Goal: Information Seeking & Learning: Learn about a topic

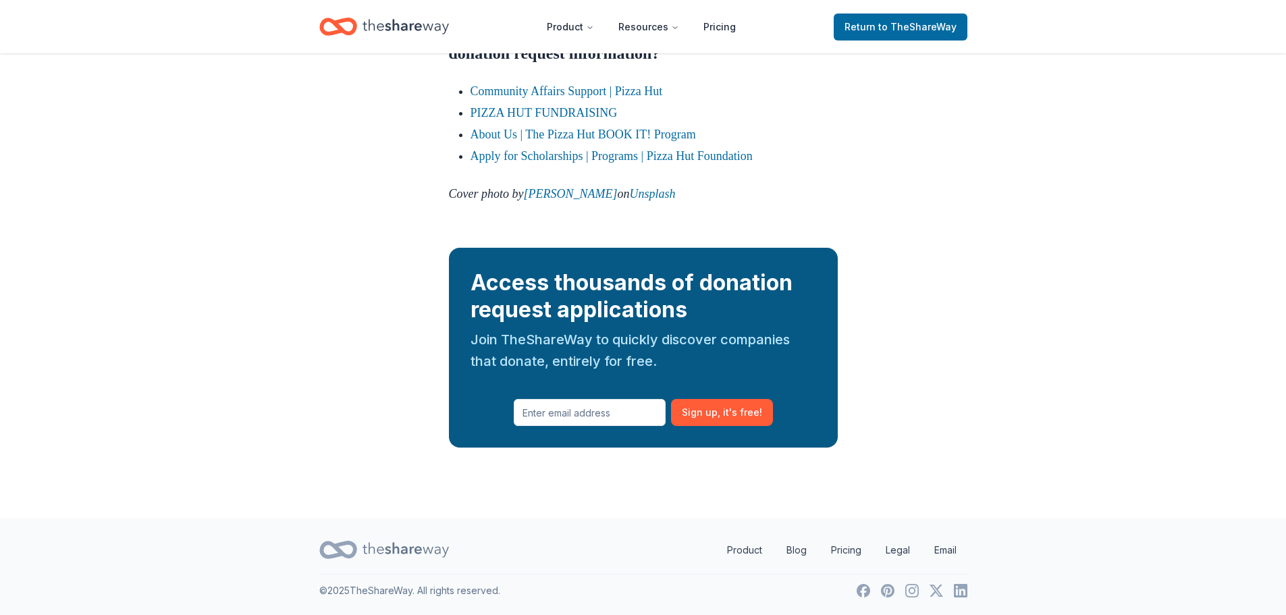
scroll to position [2431, 0]
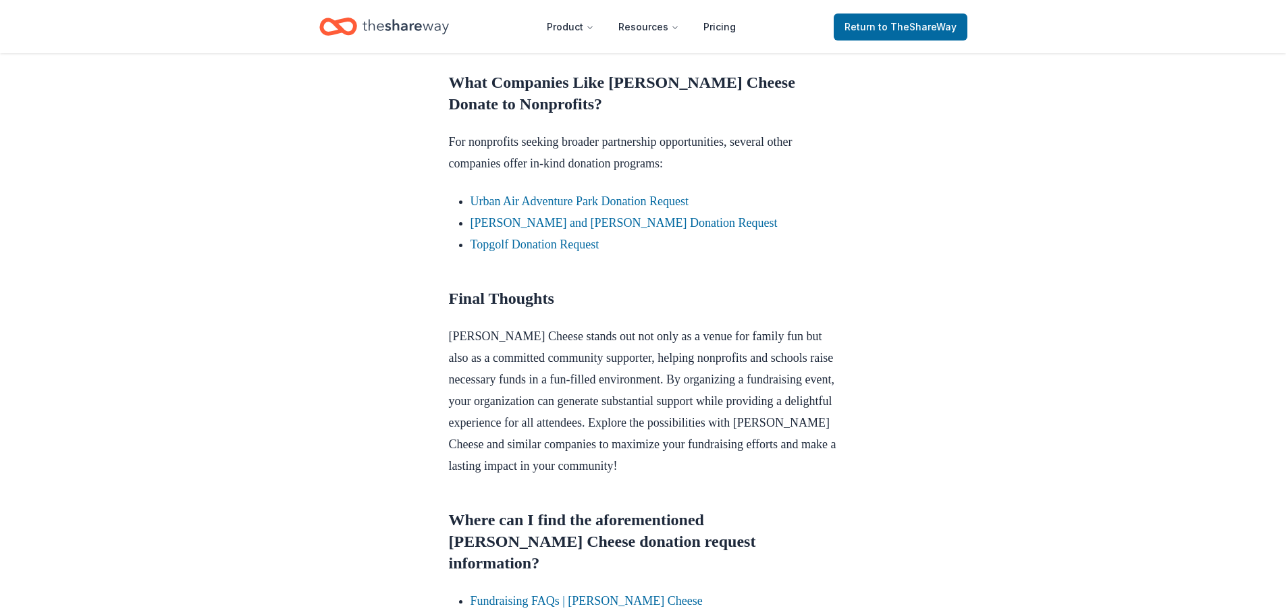
scroll to position [1350, 0]
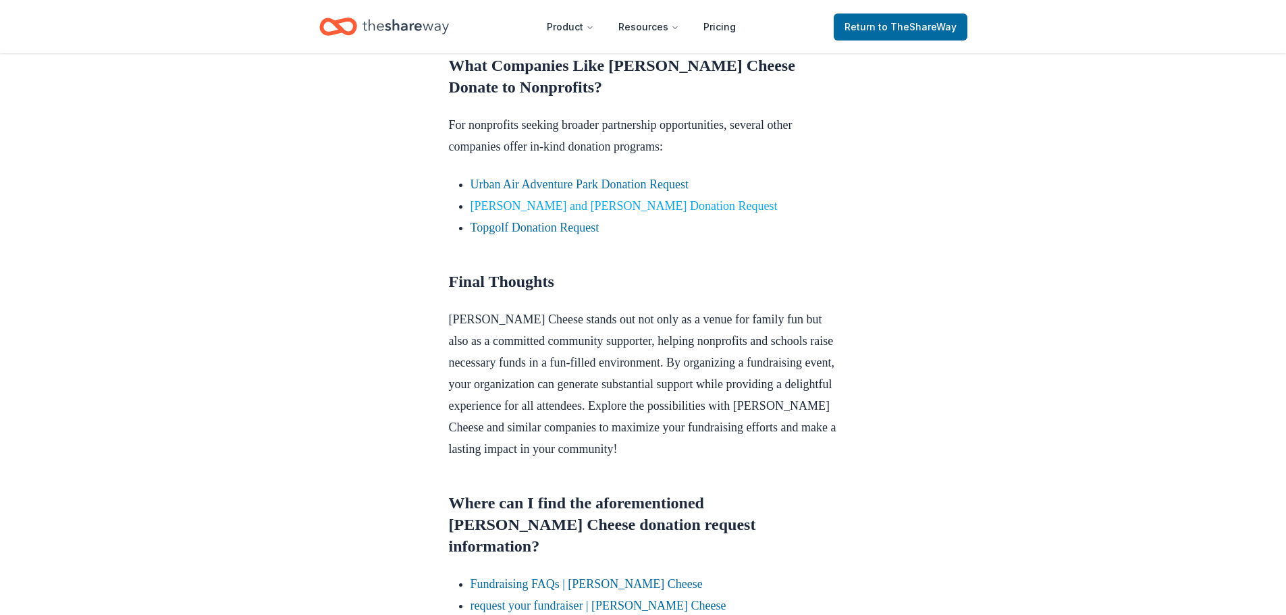
click at [530, 203] on link "[PERSON_NAME] and [PERSON_NAME] Donation Request" at bounding box center [624, 206] width 307 height 14
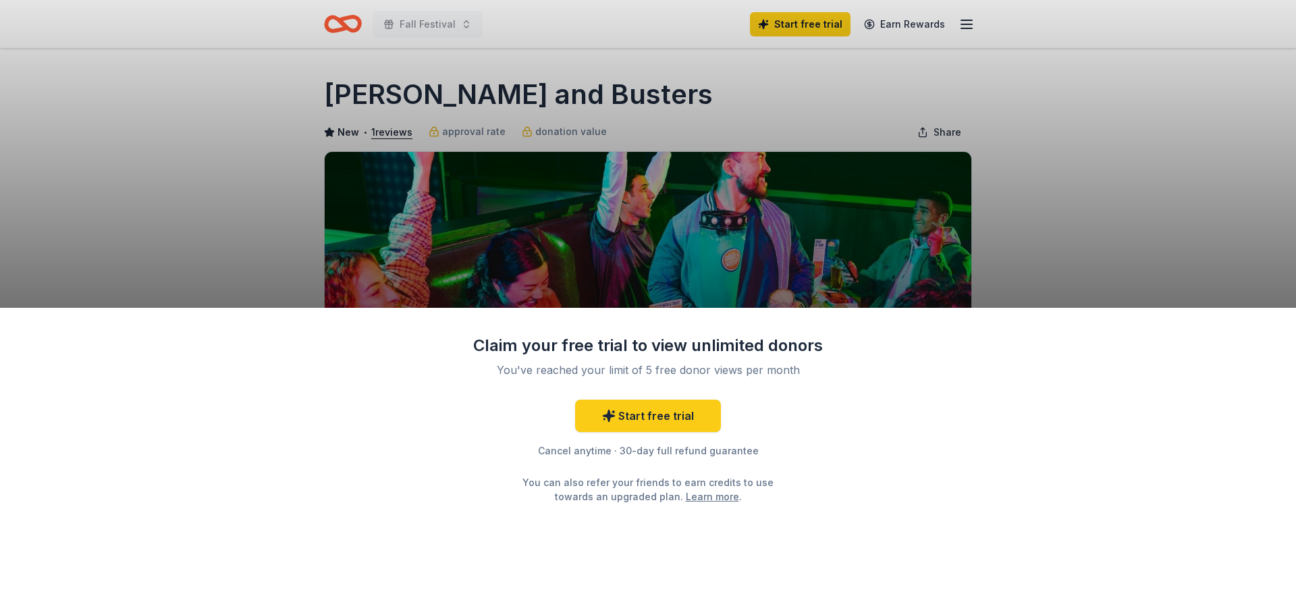
click at [179, 197] on div "Claim your free trial to view unlimited donors You've reached your limit of 5 f…" at bounding box center [648, 307] width 1296 height 615
click at [1186, 221] on div "Claim your free trial to view unlimited donors You've reached your limit of 5 f…" at bounding box center [648, 307] width 1296 height 615
